Goal: Information Seeking & Learning: Learn about a topic

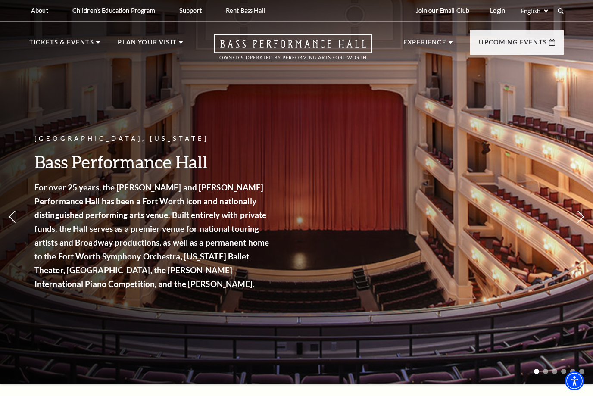
click at [70, 290] on link "Lottery Tickets" at bounding box center [68, 293] width 62 height 7
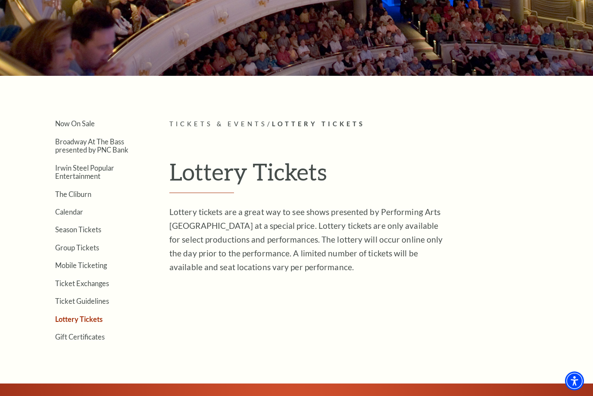
scroll to position [110, 0]
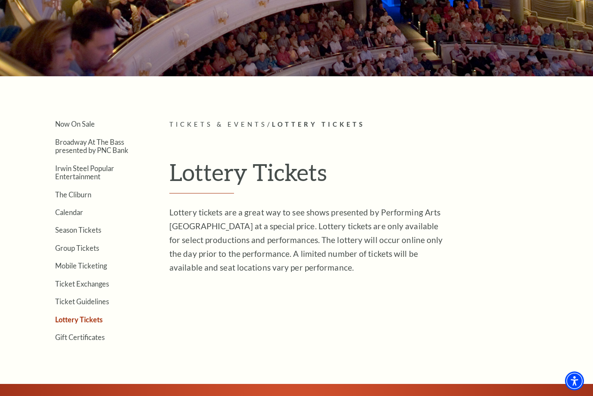
click at [67, 212] on link "Calendar" at bounding box center [69, 212] width 28 height 8
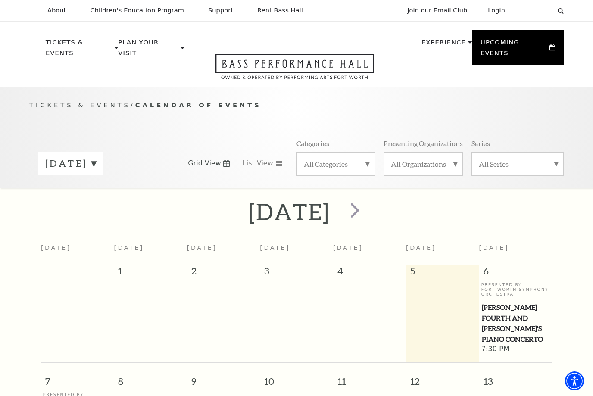
click at [69, 157] on label "September 2025" at bounding box center [70, 163] width 51 height 13
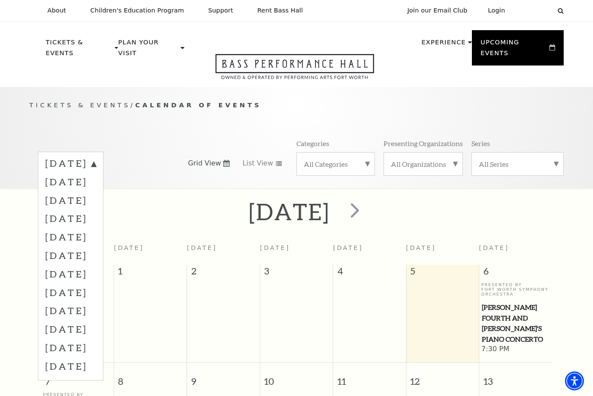
click at [68, 174] on label "October 2025" at bounding box center [70, 181] width 51 height 19
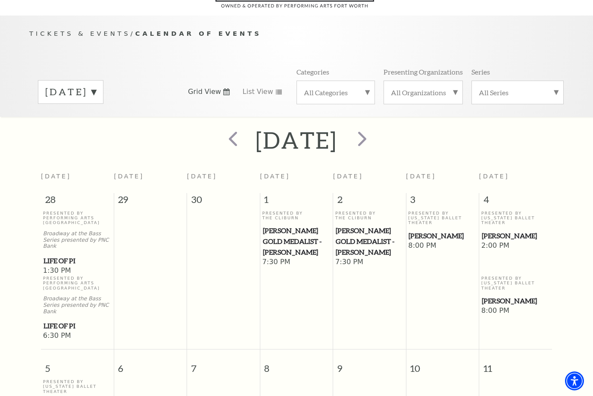
scroll to position [71, 0]
click at [374, 130] on span "next" at bounding box center [362, 139] width 25 height 25
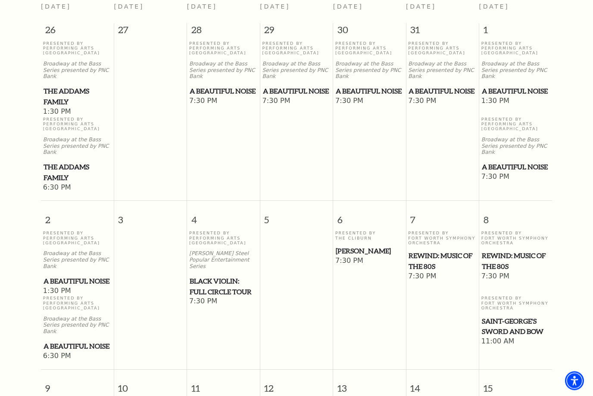
scroll to position [241, 0]
click at [441, 250] on span "REWIND: Music of the 80s" at bounding box center [442, 260] width 68 height 21
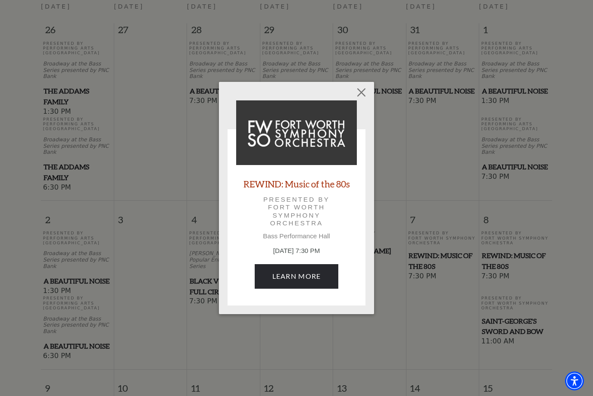
click at [315, 271] on link "Learn More" at bounding box center [297, 276] width 84 height 24
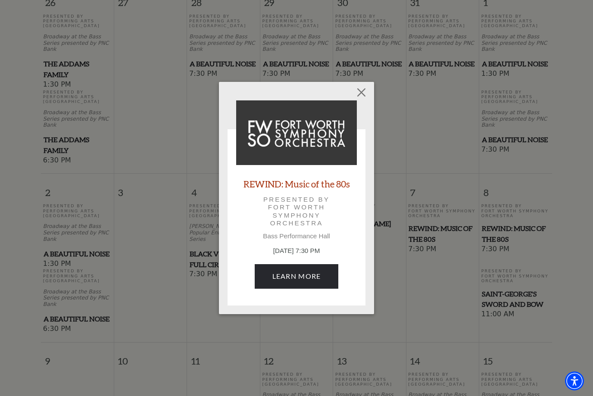
scroll to position [270, 0]
